Goal: Information Seeking & Learning: Learn about a topic

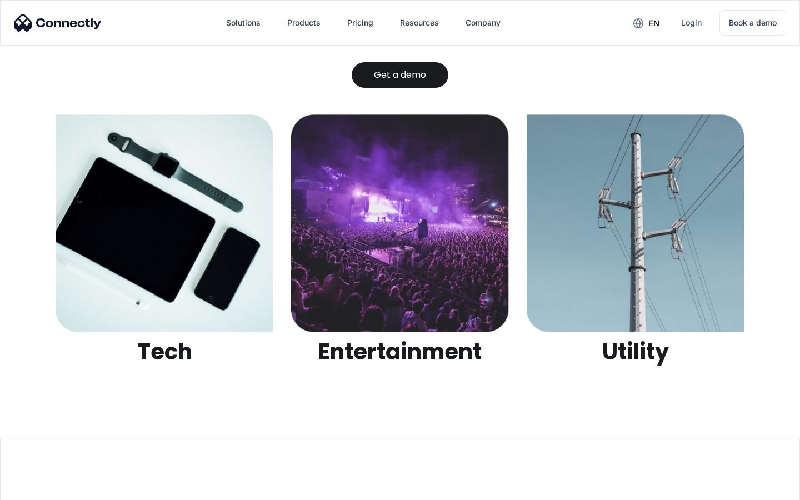
scroll to position [3506, 0]
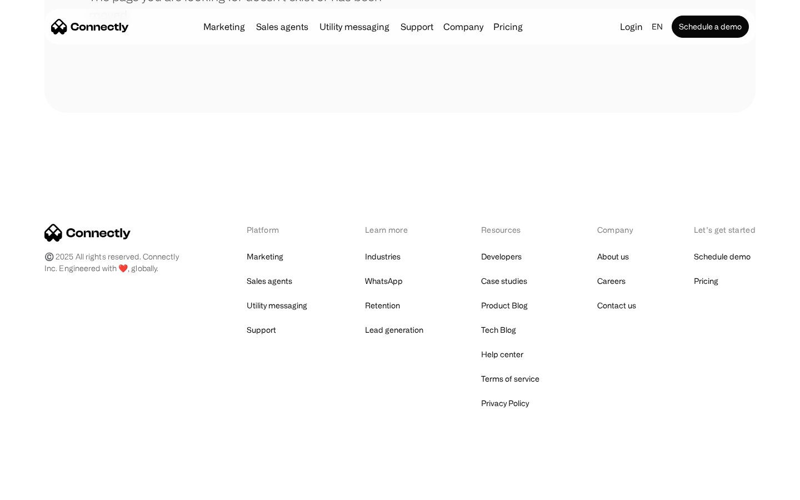
scroll to position [203, 0]
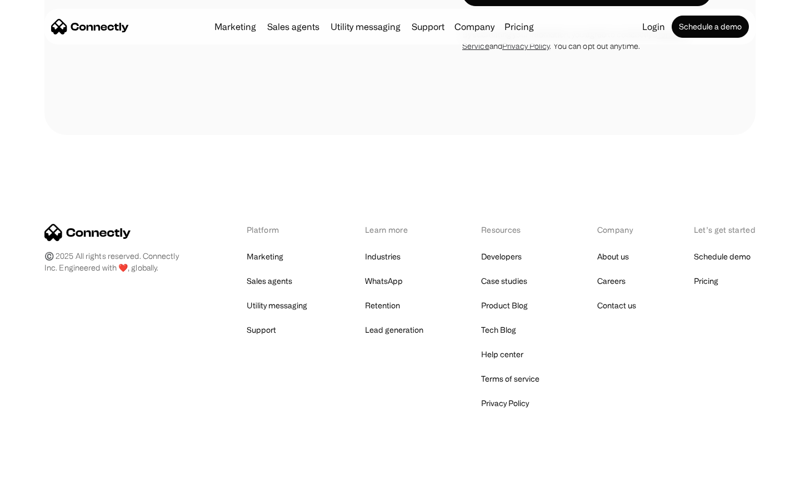
scroll to position [1880, 0]
